Goal: Navigation & Orientation: Find specific page/section

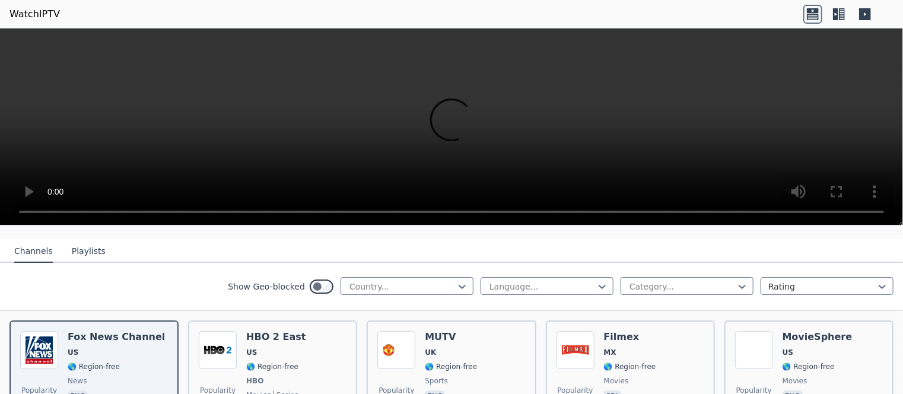
scroll to position [104, 0]
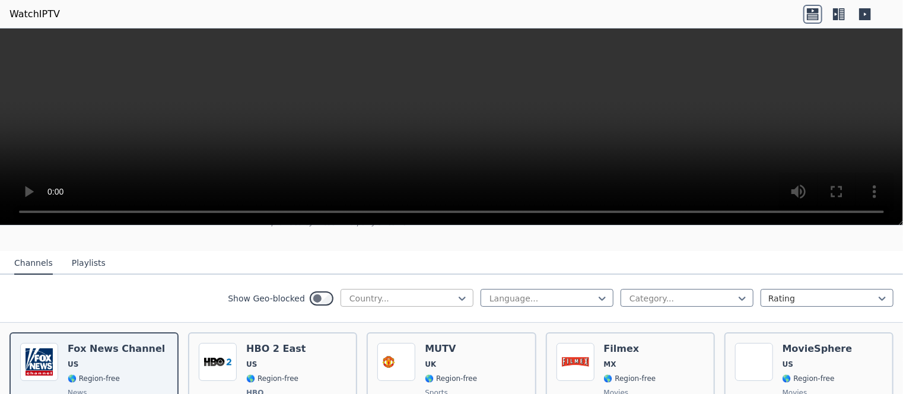
click at [440, 293] on div at bounding box center [402, 299] width 108 height 12
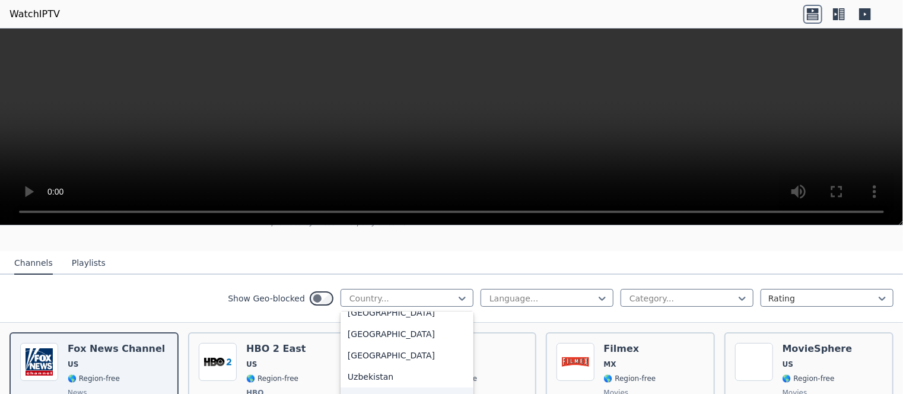
scroll to position [4179, 0]
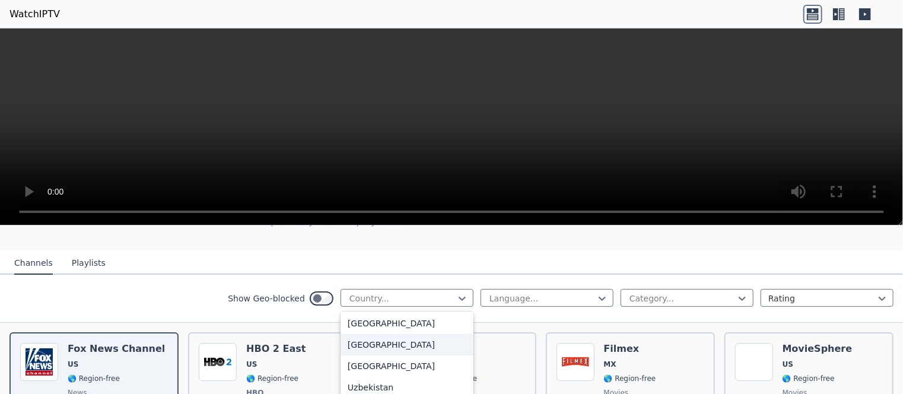
click at [373, 337] on div "[GEOGRAPHIC_DATA]" at bounding box center [407, 344] width 133 height 21
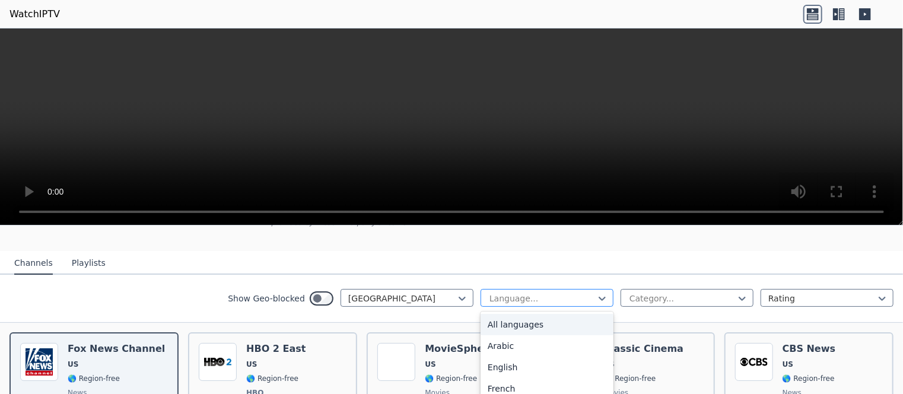
click at [555, 293] on div at bounding box center [542, 299] width 108 height 12
click at [515, 357] on div "English" at bounding box center [547, 367] width 133 height 21
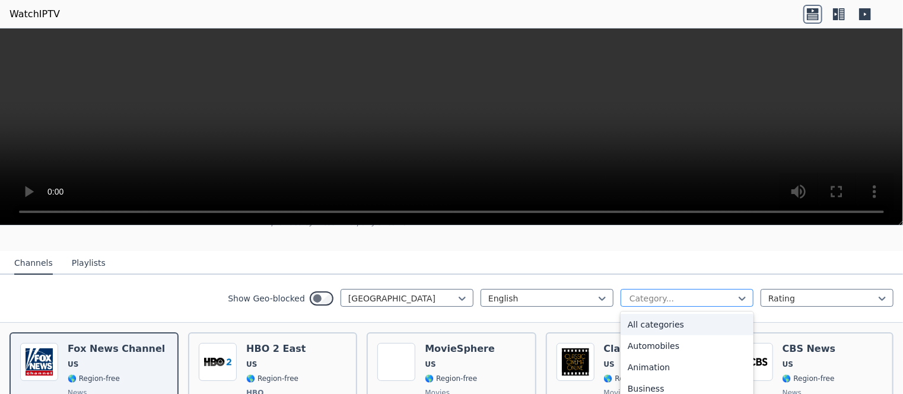
click at [650, 293] on div at bounding box center [682, 299] width 108 height 12
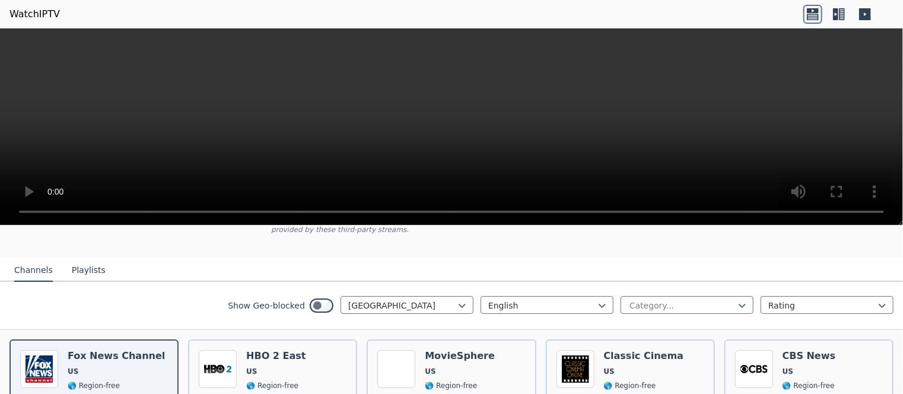
scroll to position [133, 0]
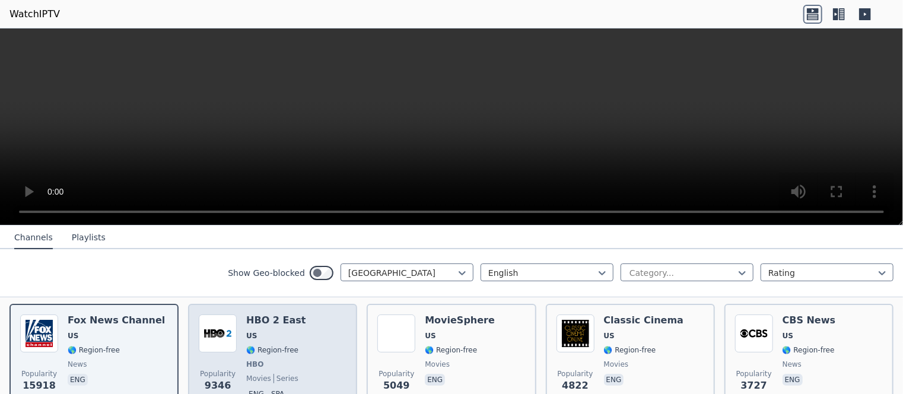
click at [231, 338] on img at bounding box center [218, 334] width 38 height 38
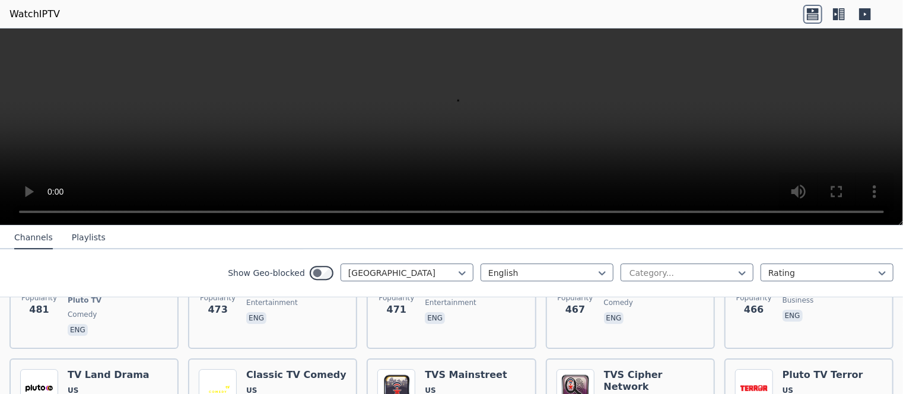
scroll to position [2072, 0]
